Goal: Task Accomplishment & Management: Use online tool/utility

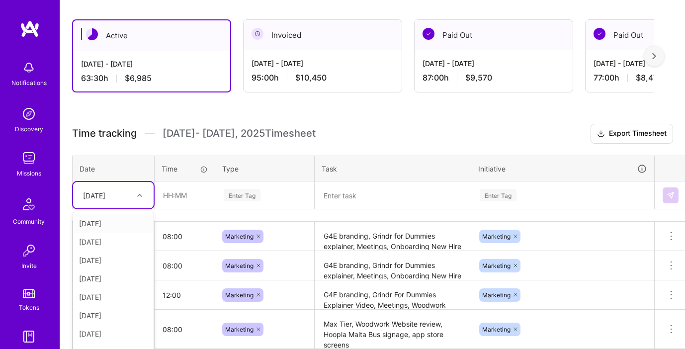
click at [134, 192] on div "[DATE]" at bounding box center [113, 195] width 80 height 26
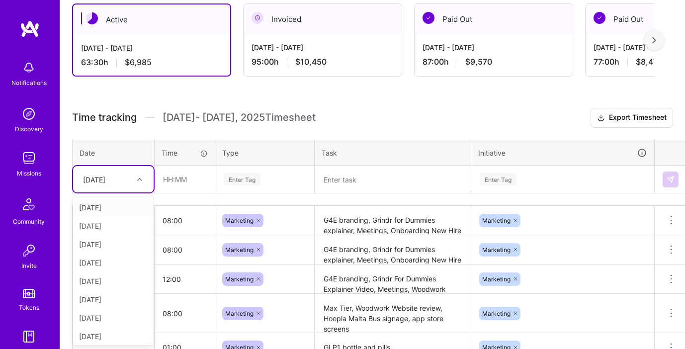
click at [120, 208] on div "[DATE]" at bounding box center [113, 207] width 80 height 18
click at [125, 184] on div "[DATE]" at bounding box center [105, 179] width 55 height 16
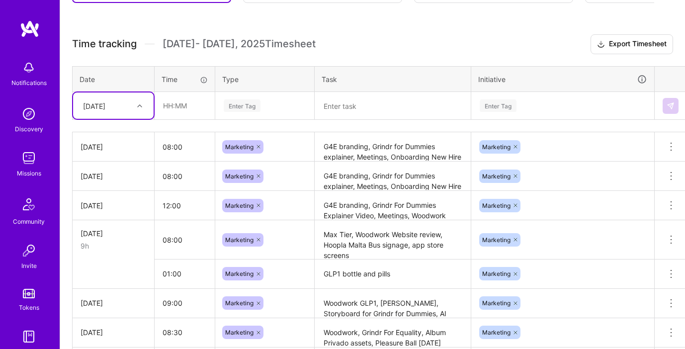
scroll to position [252, 0]
click at [125, 113] on div "[DATE]" at bounding box center [105, 106] width 55 height 16
click at [111, 255] on div "[DATE]" at bounding box center [113, 263] width 80 height 18
click at [194, 113] on input "text" at bounding box center [184, 106] width 59 height 26
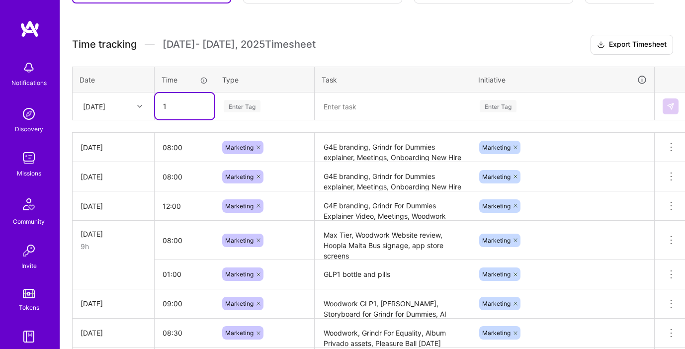
click at [204, 113] on input "1" at bounding box center [184, 106] width 59 height 26
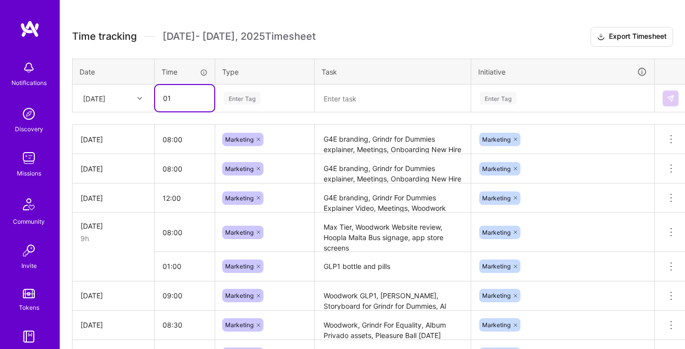
type input "01:00"
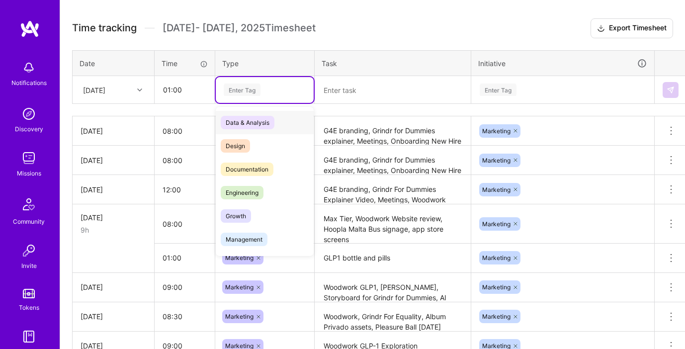
click at [243, 95] on div "Enter Tag" at bounding box center [242, 89] width 37 height 15
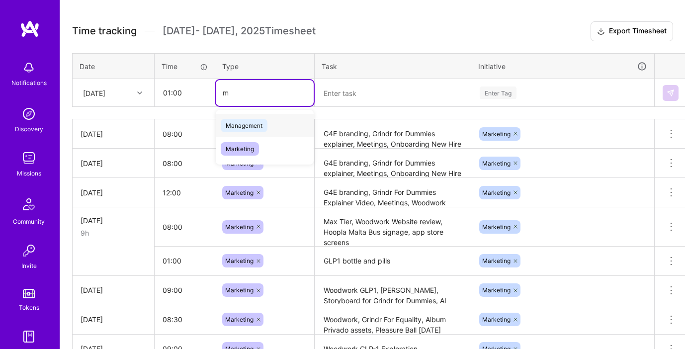
type input "ma"
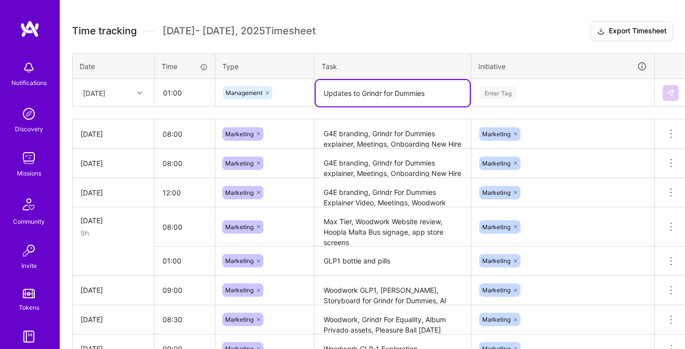
type textarea "Updates to Grindr for Dummies"
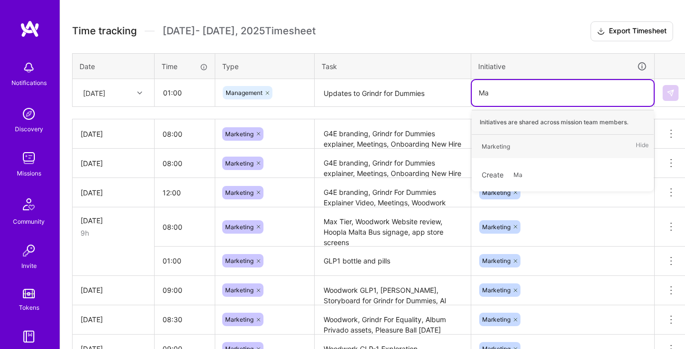
type input "Mar"
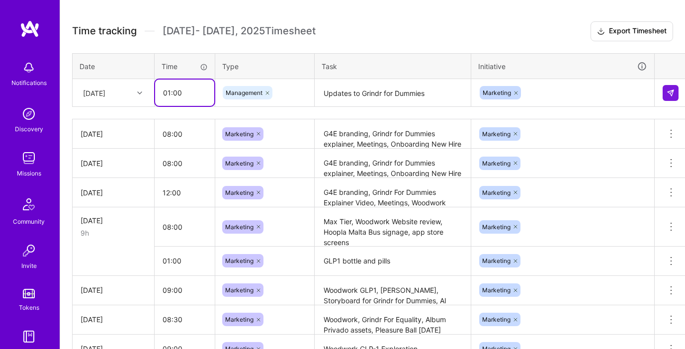
click at [168, 89] on input "01:00" at bounding box center [184, 92] width 59 height 26
click at [168, 90] on input "01:00" at bounding box center [184, 92] width 59 height 26
type input "02:00"
click at [273, 80] on div "Management" at bounding box center [265, 93] width 98 height 26
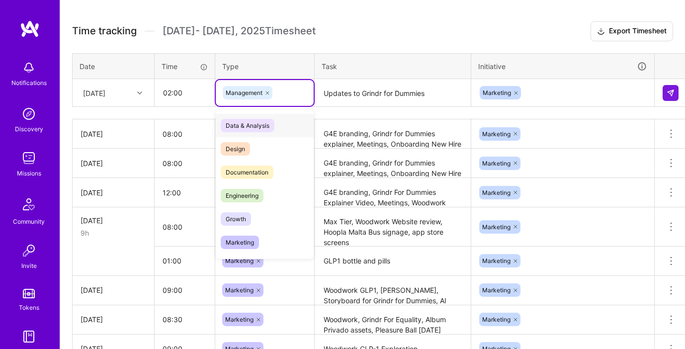
click at [266, 94] on icon at bounding box center [267, 93] width 6 height 6
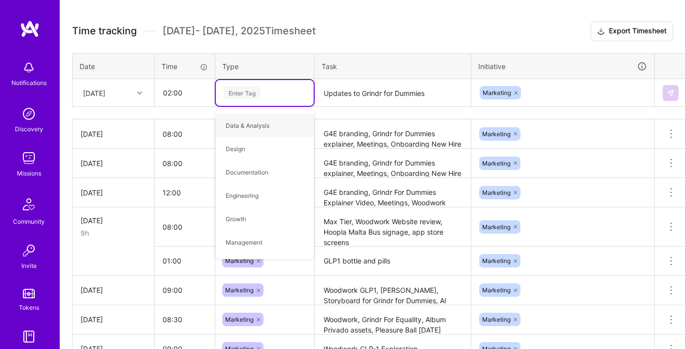
click at [265, 93] on div "Enter Tag" at bounding box center [265, 92] width 84 height 12
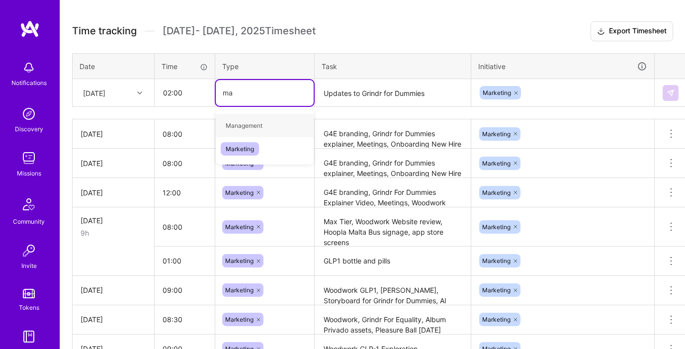
type input "mar"
click at [668, 95] on img at bounding box center [670, 93] width 8 height 8
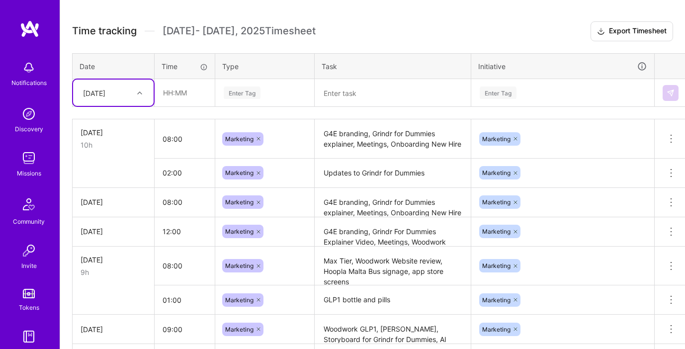
click at [134, 95] on div at bounding box center [140, 92] width 15 height 13
click at [119, 154] on div "[DATE]" at bounding box center [113, 158] width 80 height 18
click at [166, 99] on input "text" at bounding box center [184, 92] width 59 height 26
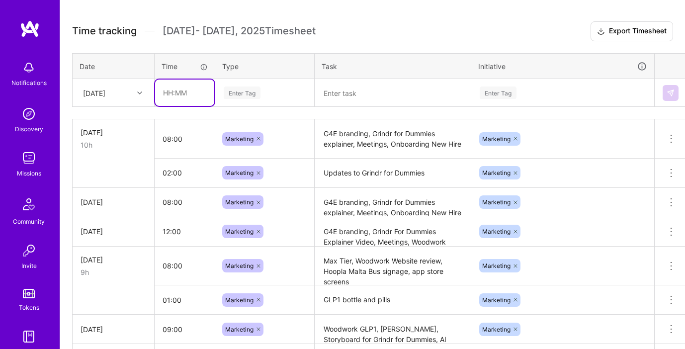
type input "08:00"
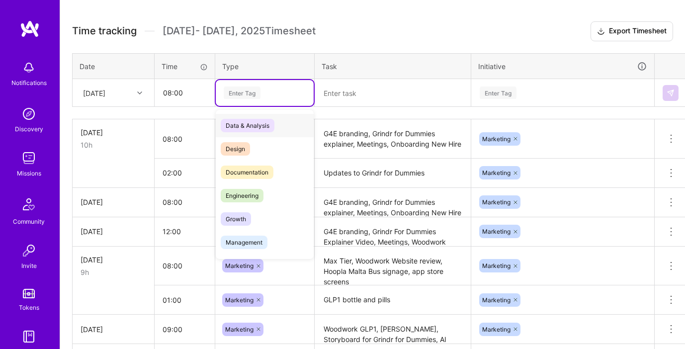
click at [254, 97] on div "Enter Tag" at bounding box center [242, 92] width 37 height 15
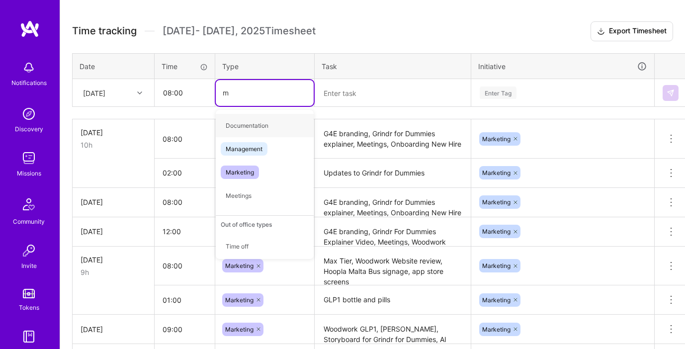
type input "ma"
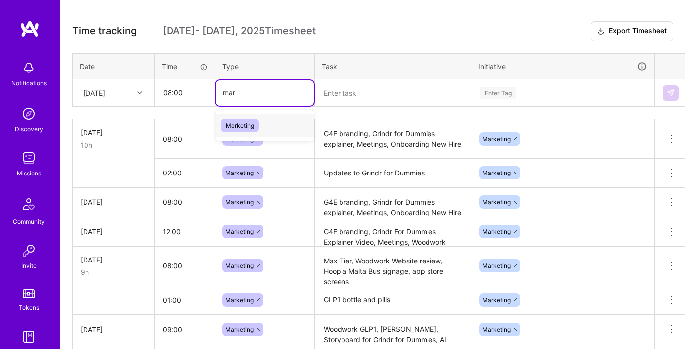
type input "mark"
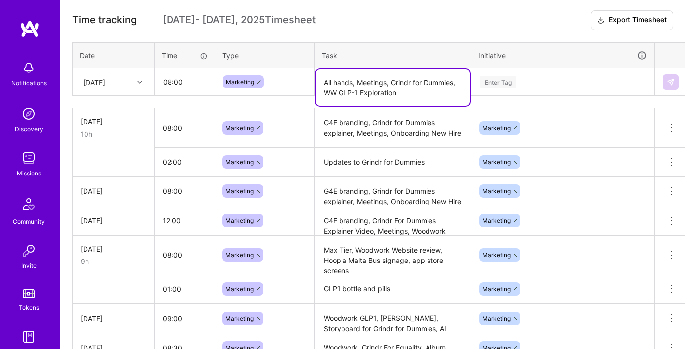
scroll to position [285, 0]
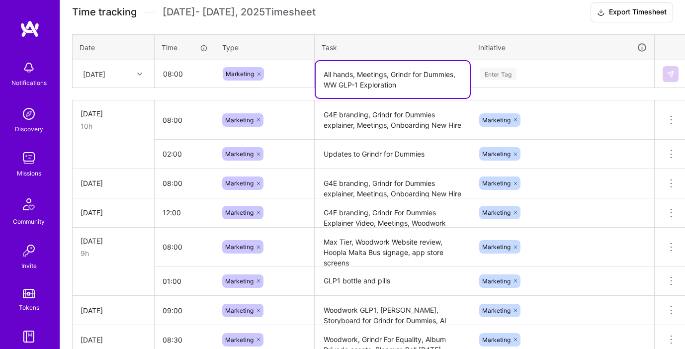
type textarea "All hands, Meetings, Grindr for Dummies, WW GLP-1 Exploration"
click at [506, 76] on div "Enter Tag" at bounding box center [497, 73] width 37 height 15
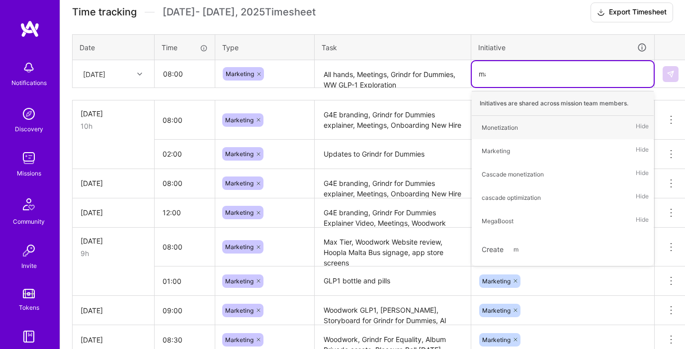
type input "mar"
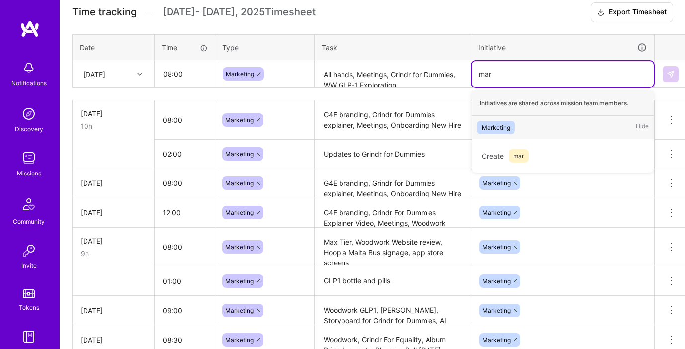
click at [507, 122] on div "Marketing" at bounding box center [495, 127] width 28 height 10
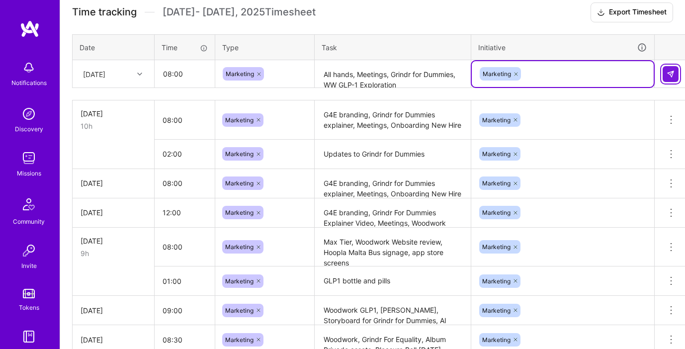
click at [673, 76] on img at bounding box center [670, 74] width 8 height 8
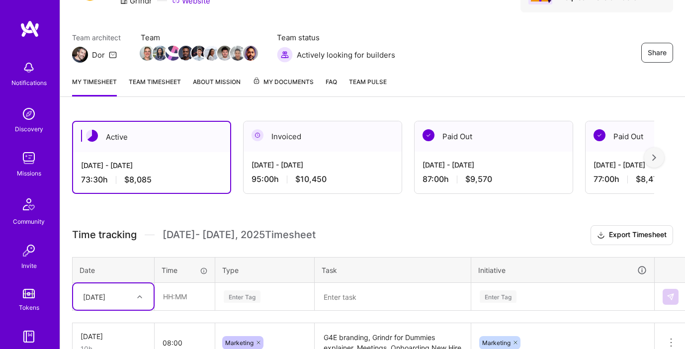
scroll to position [0, 0]
